Goal: Download file/media

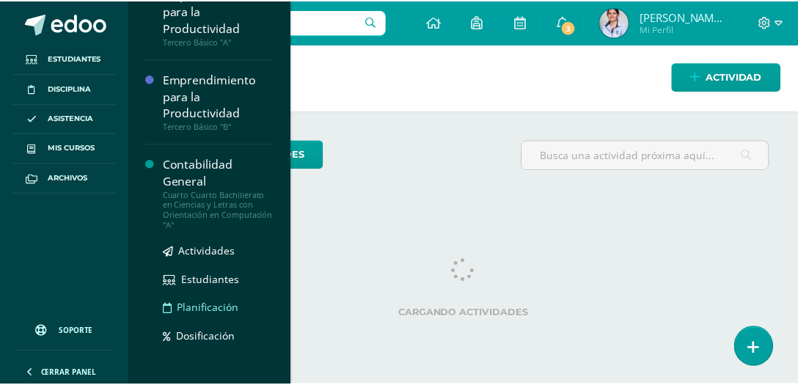
scroll to position [371, 0]
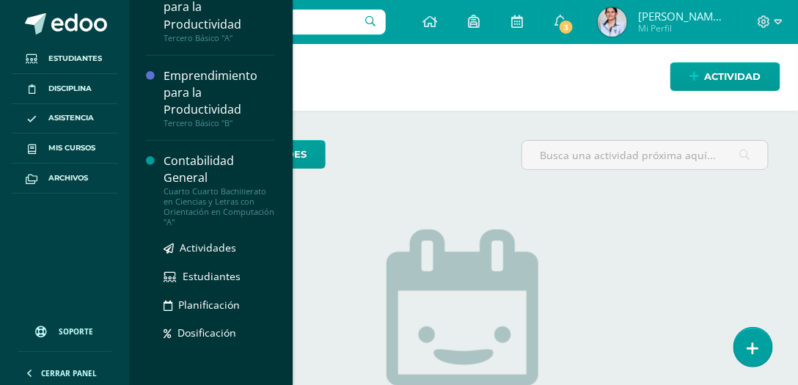
click at [199, 180] on div "Contabilidad General" at bounding box center [219, 170] width 111 height 34
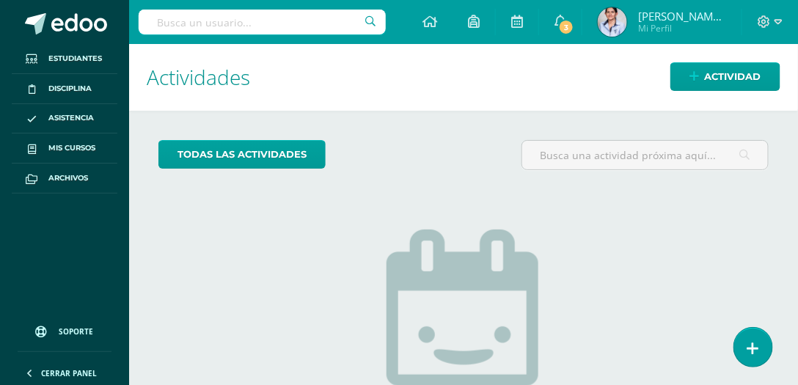
scroll to position [224, 0]
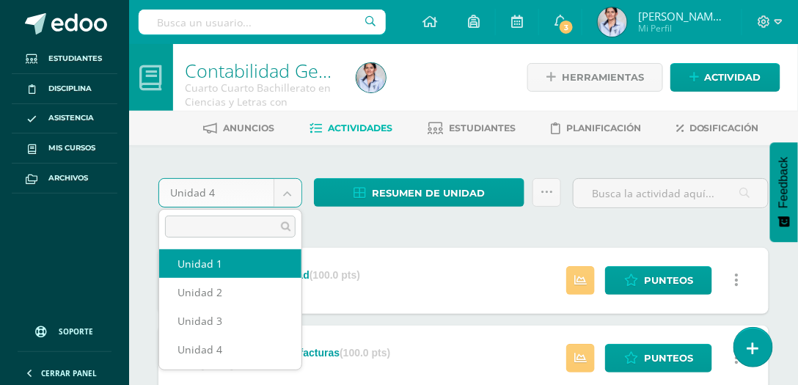
select select "Unidad 1"
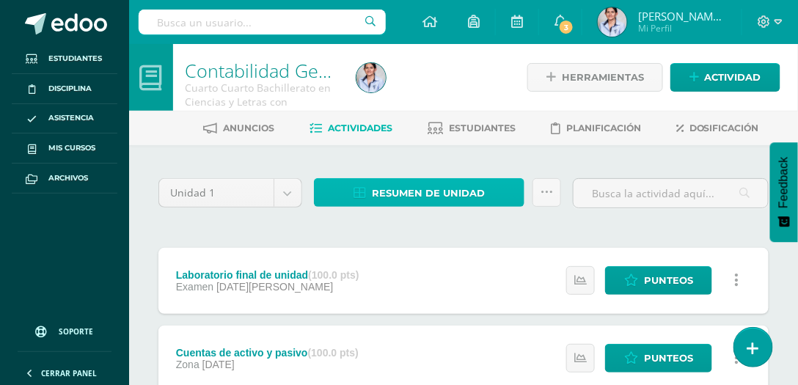
click at [397, 196] on span "Resumen de unidad" at bounding box center [428, 193] width 113 height 27
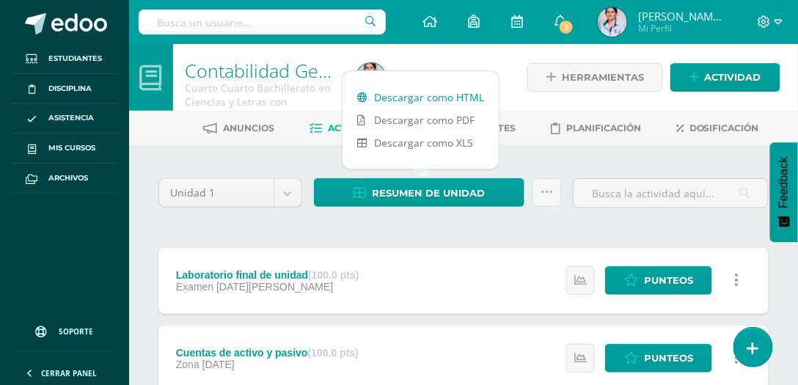
click at [427, 100] on link "Descargar como HTML" at bounding box center [421, 97] width 156 height 23
click at [413, 124] on link "Descargar como PDF" at bounding box center [421, 120] width 156 height 23
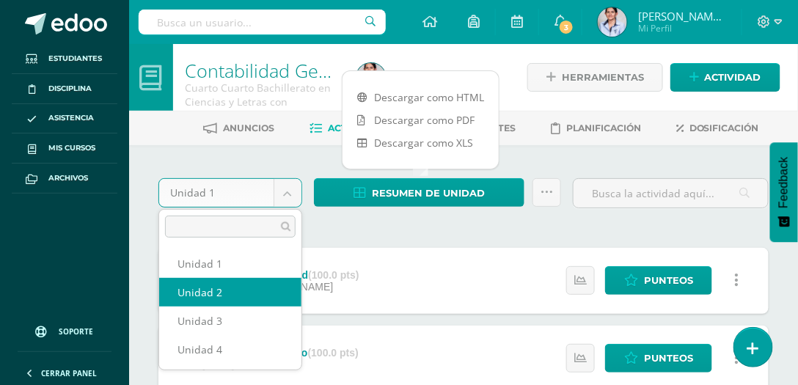
select select "Unidad 2"
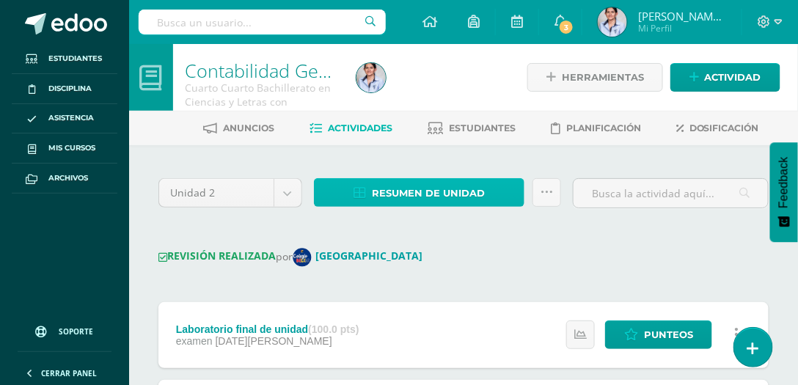
click at [411, 197] on span "Resumen de unidad" at bounding box center [428, 193] width 113 height 27
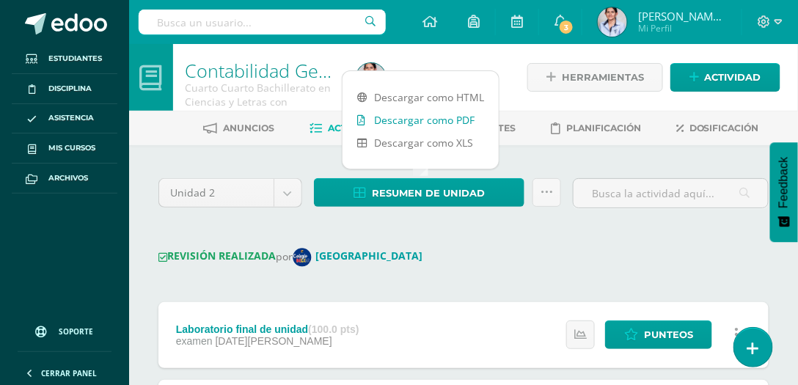
click at [409, 118] on link "Descargar como PDF" at bounding box center [421, 120] width 156 height 23
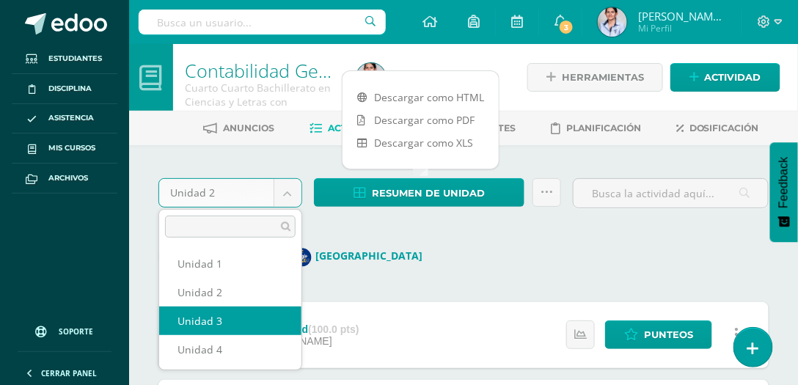
select select "Unidad 3"
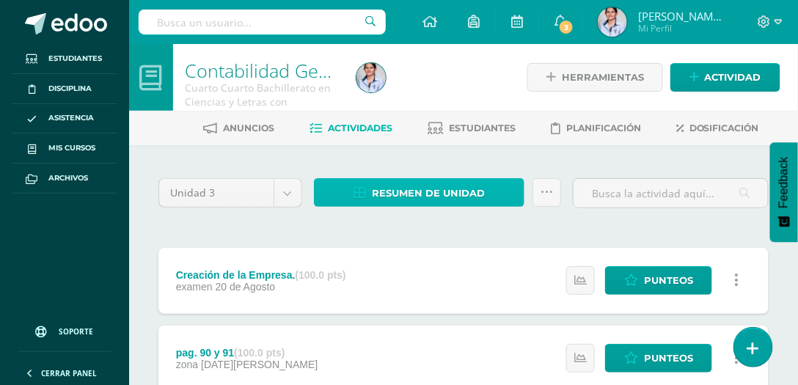
click at [416, 194] on span "Resumen de unidad" at bounding box center [428, 193] width 113 height 27
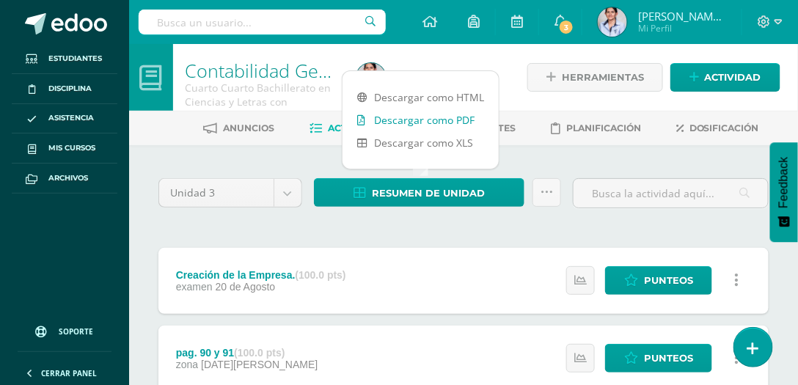
click at [418, 118] on link "Descargar como PDF" at bounding box center [421, 120] width 156 height 23
